Goal: Transaction & Acquisition: Purchase product/service

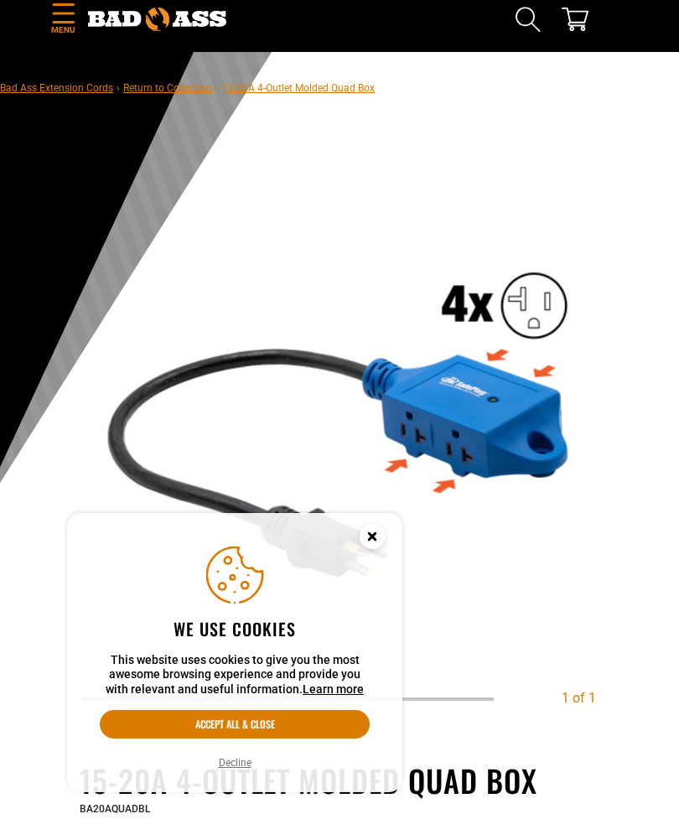
scroll to position [51, 0]
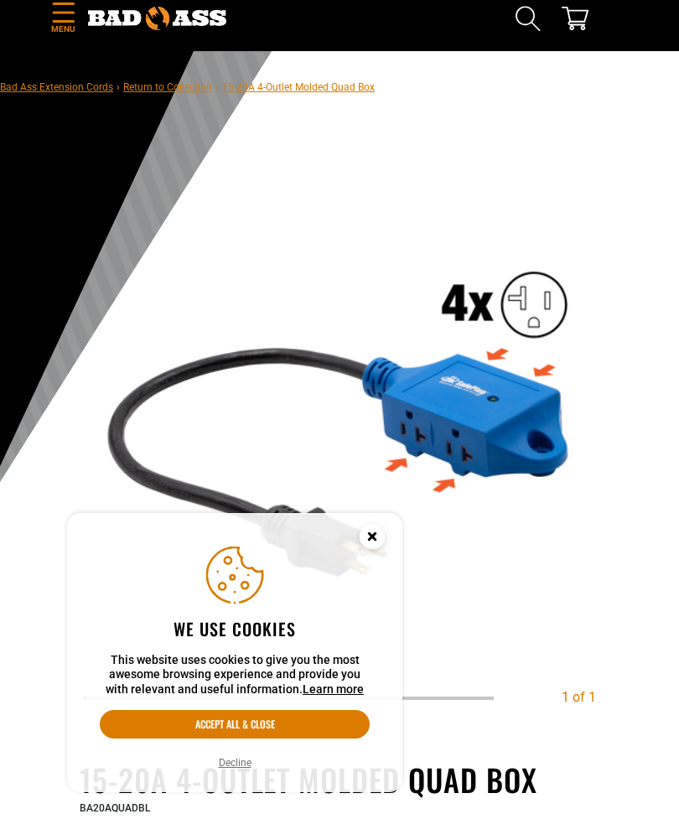
click at [379, 535] on circle "Cookie Consent" at bounding box center [372, 536] width 25 height 25
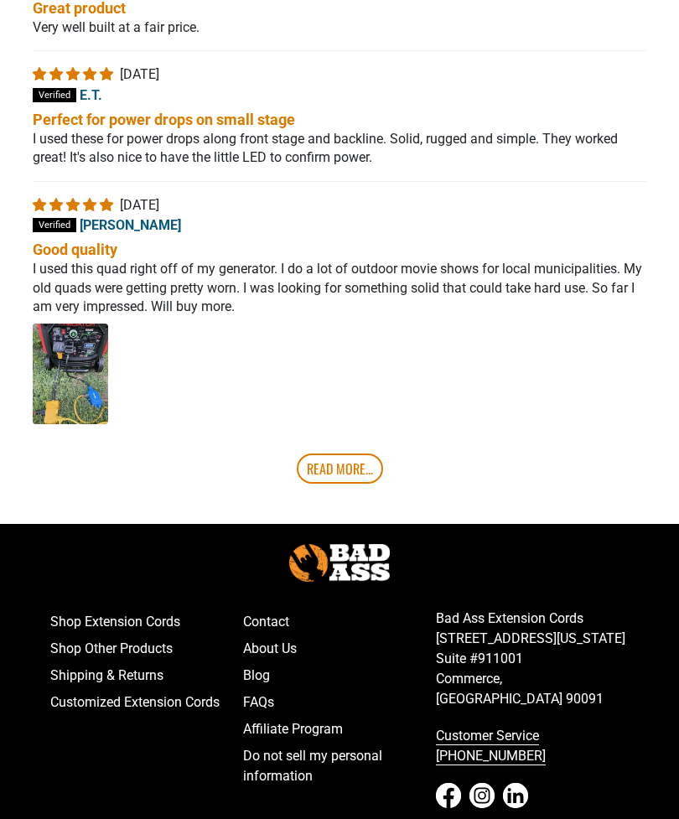
scroll to position [3275, 0]
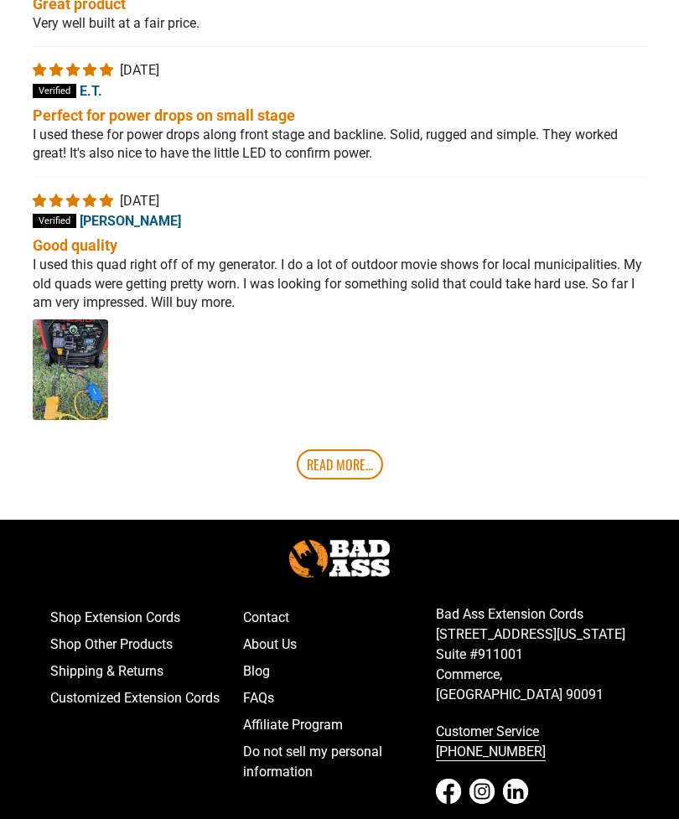
click at [327, 481] on link "Read More..." at bounding box center [340, 465] width 86 height 30
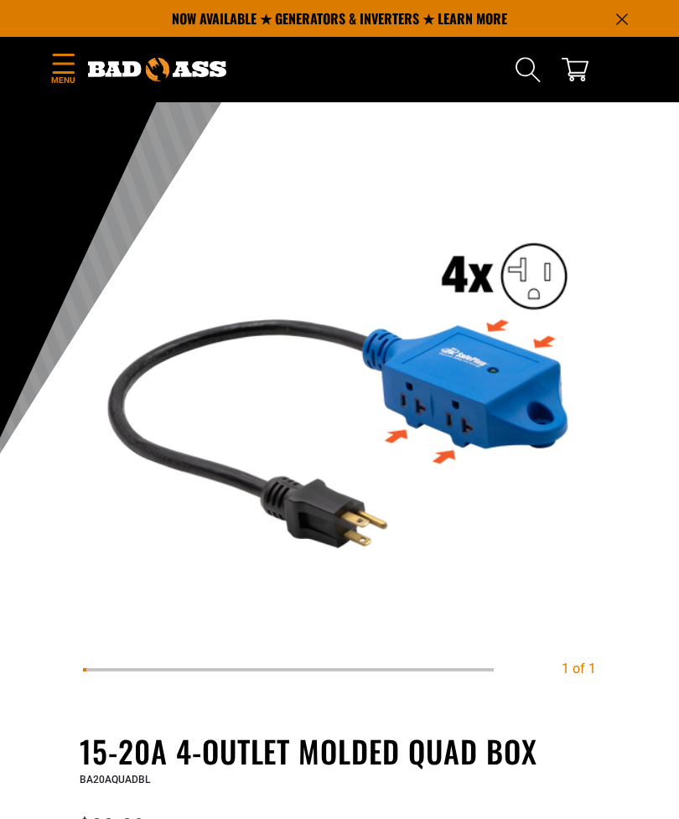
scroll to position [0, 0]
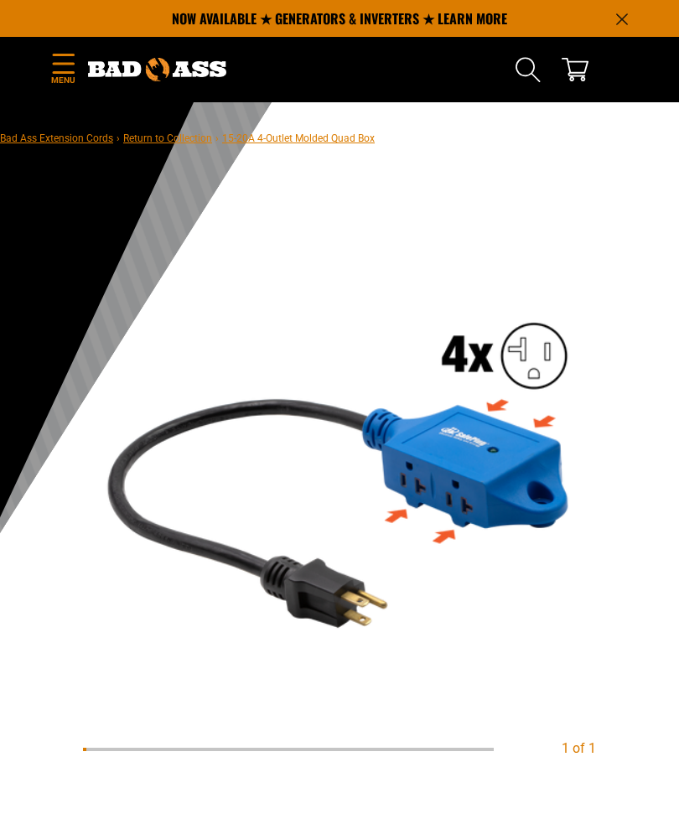
click at [58, 144] on link "Bad Ass Extension Cords" at bounding box center [56, 139] width 113 height 12
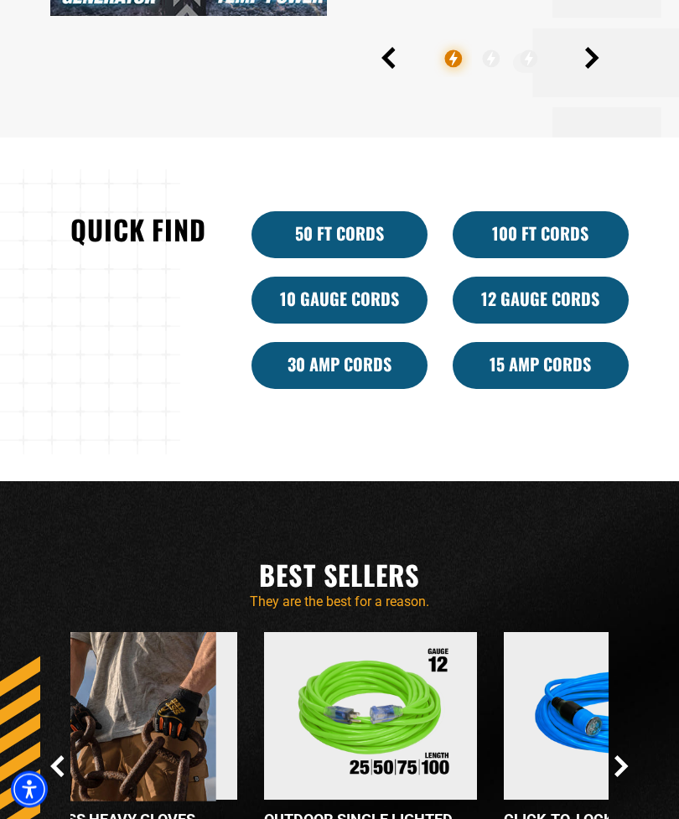
scroll to position [875, 0]
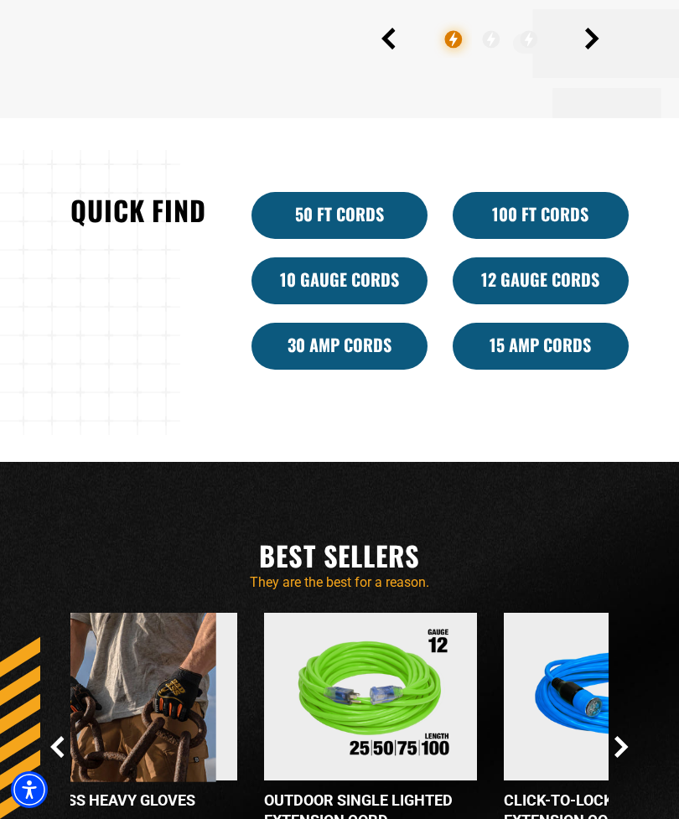
click at [564, 304] on link "12 Gauge Cords" at bounding box center [541, 280] width 176 height 47
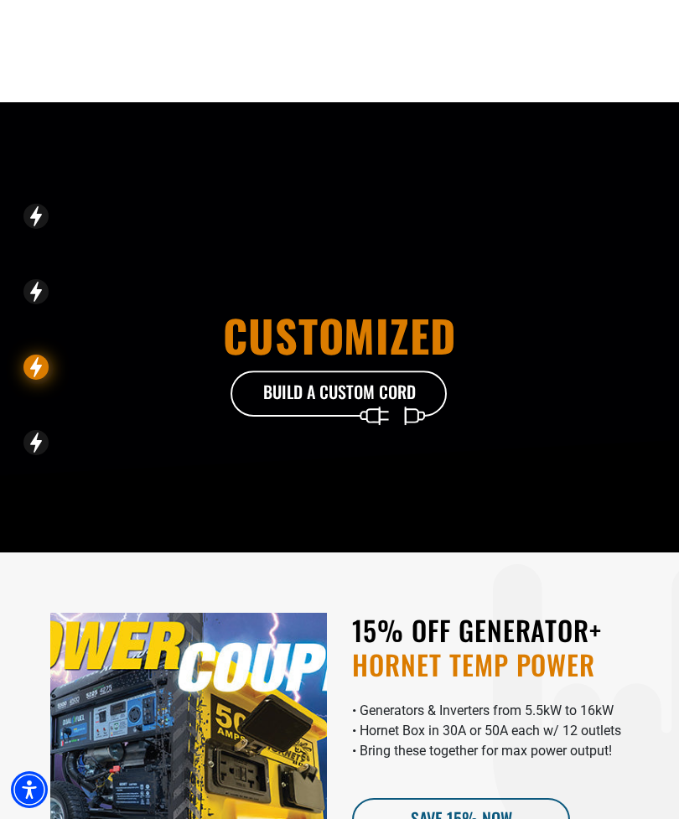
scroll to position [947, 0]
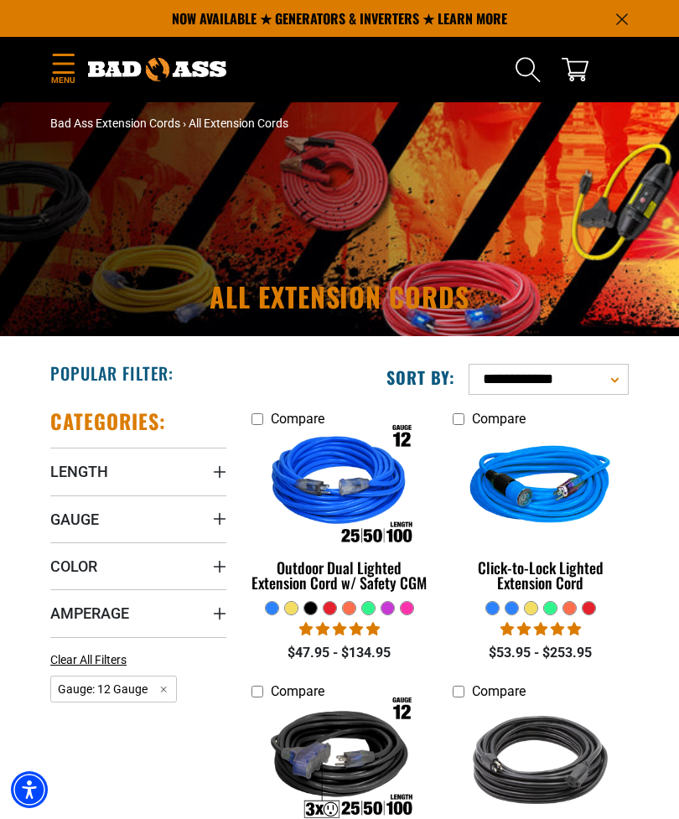
click at [66, 69] on icon "Menu" at bounding box center [63, 64] width 27 height 20
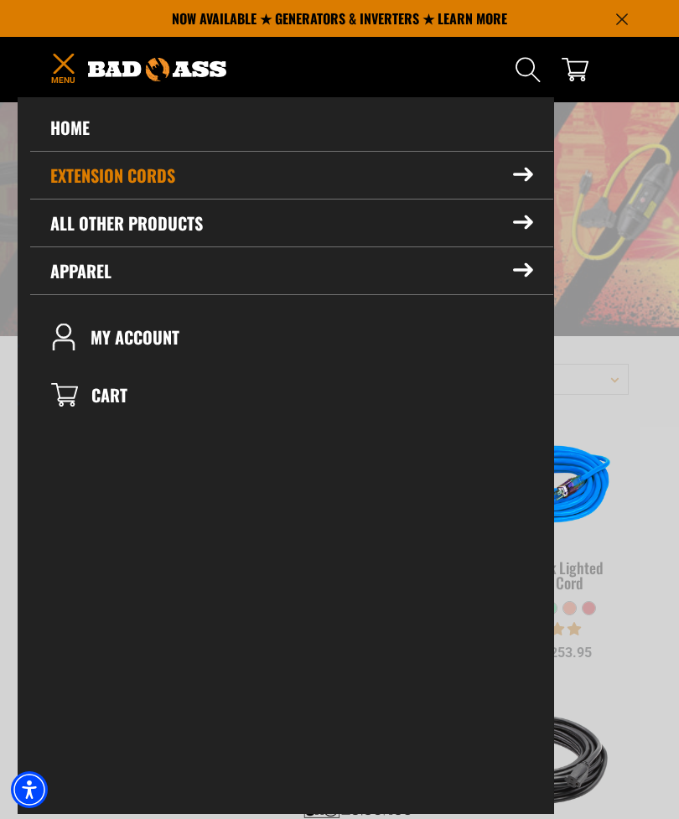
click at [99, 215] on summary "All Other Products" at bounding box center [291, 223] width 523 height 47
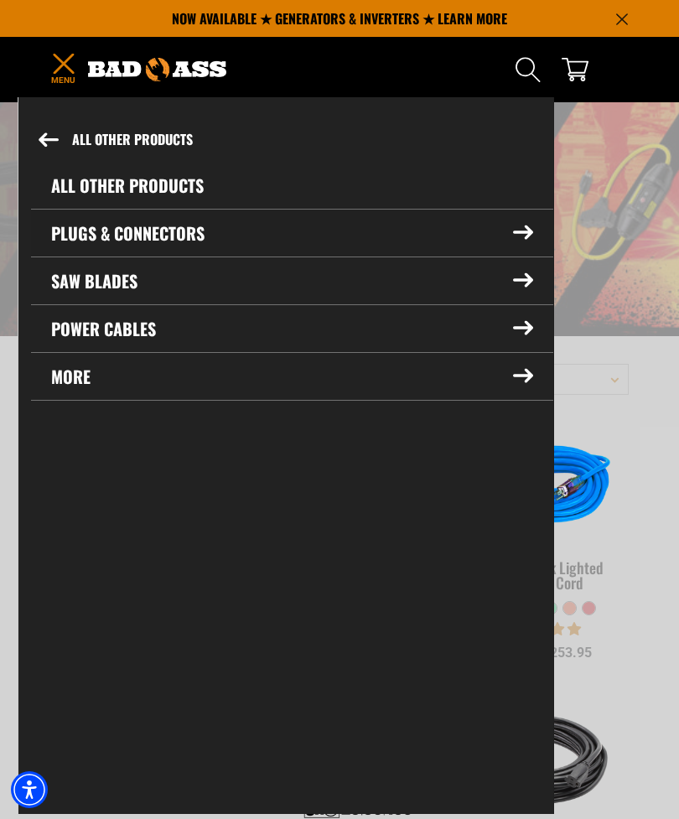
click at [112, 226] on summary "Plugs & Connectors" at bounding box center [292, 233] width 522 height 47
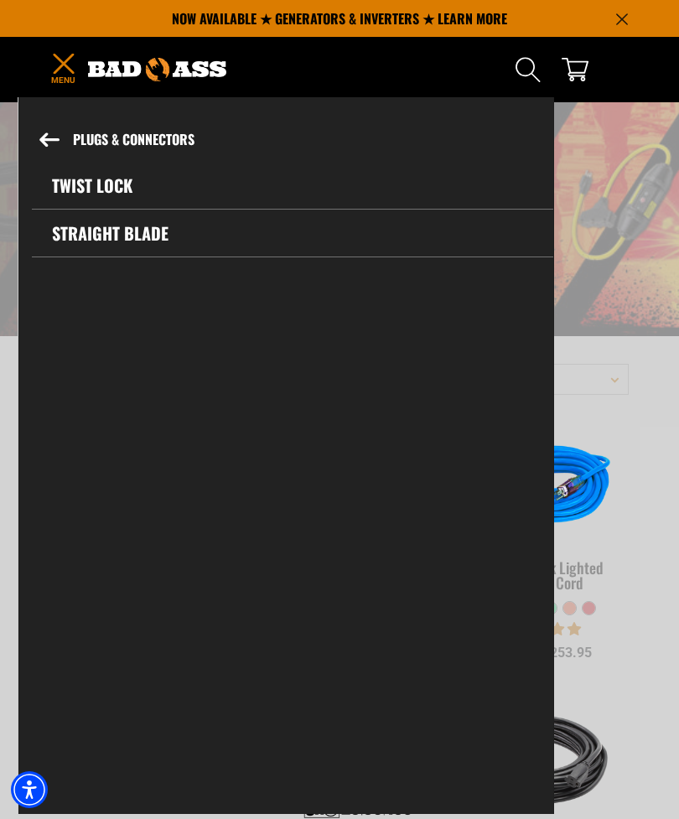
click at [49, 144] on icon at bounding box center [49, 140] width 20 height 14
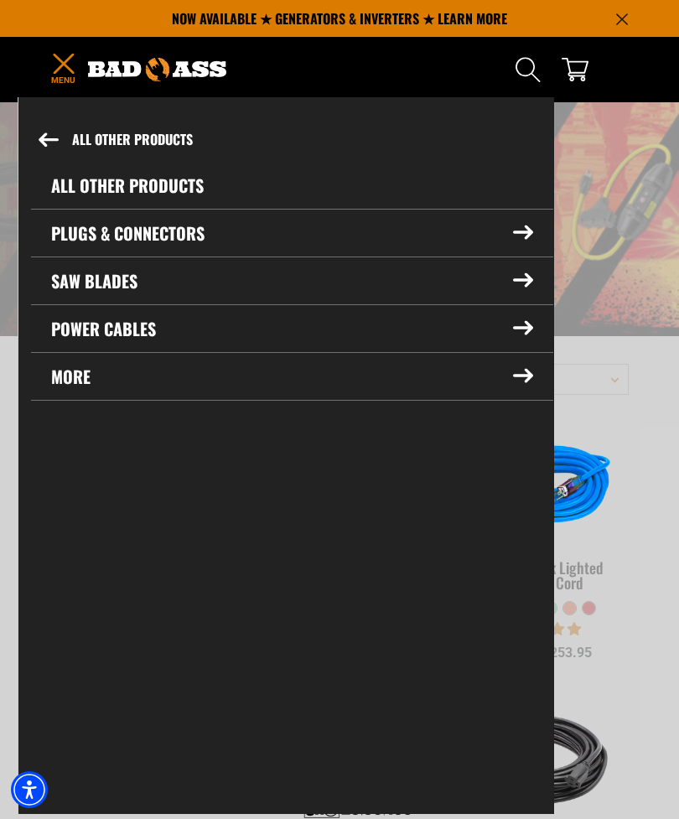
click at [95, 330] on summary "Power Cables" at bounding box center [292, 328] width 522 height 47
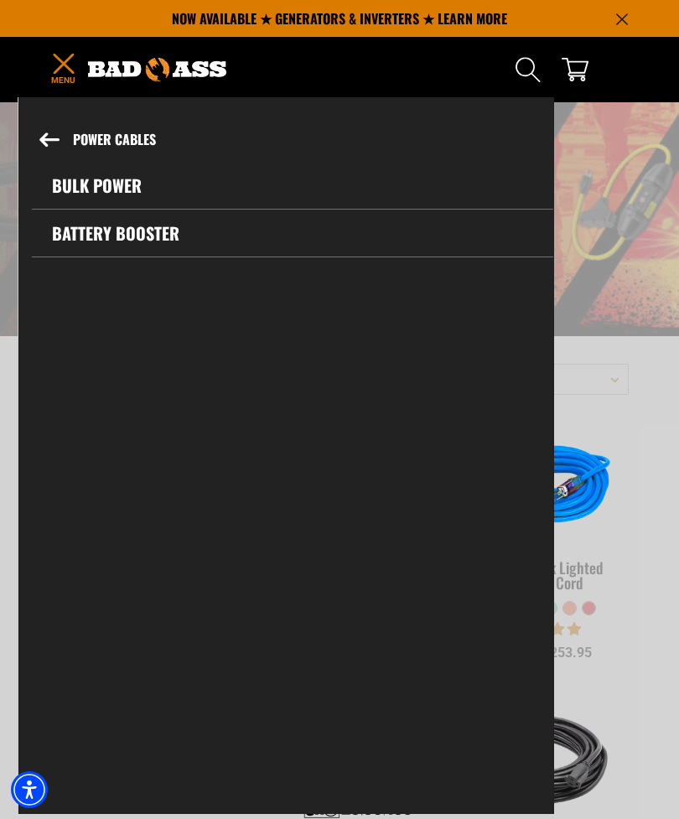
click at [86, 185] on link "Bulk Power" at bounding box center [293, 185] width 522 height 47
